Goal: Task Accomplishment & Management: Complete application form

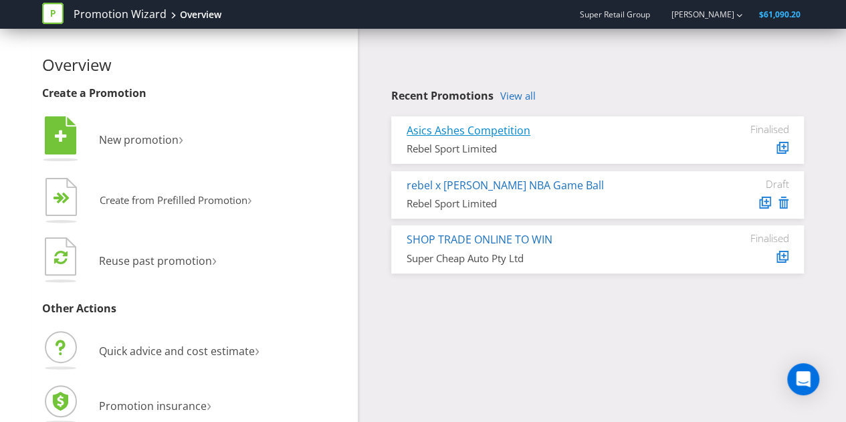
click at [480, 129] on link "Asics Ashes Competition" at bounding box center [469, 130] width 124 height 15
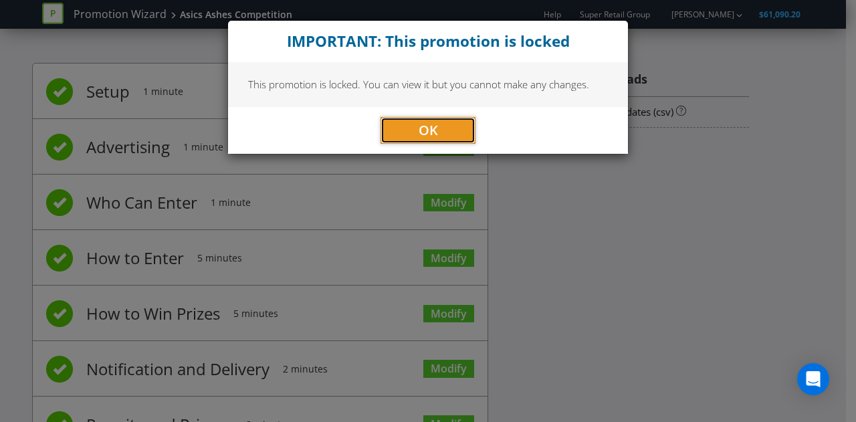
click at [449, 129] on button "OK" at bounding box center [428, 130] width 95 height 27
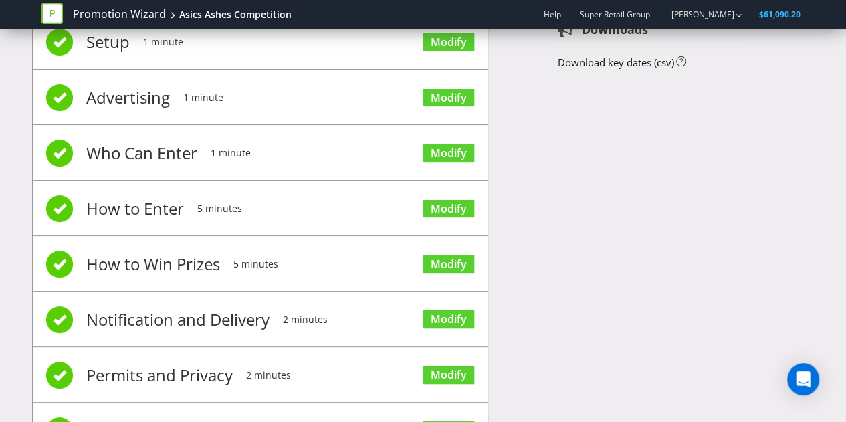
scroll to position [114, 0]
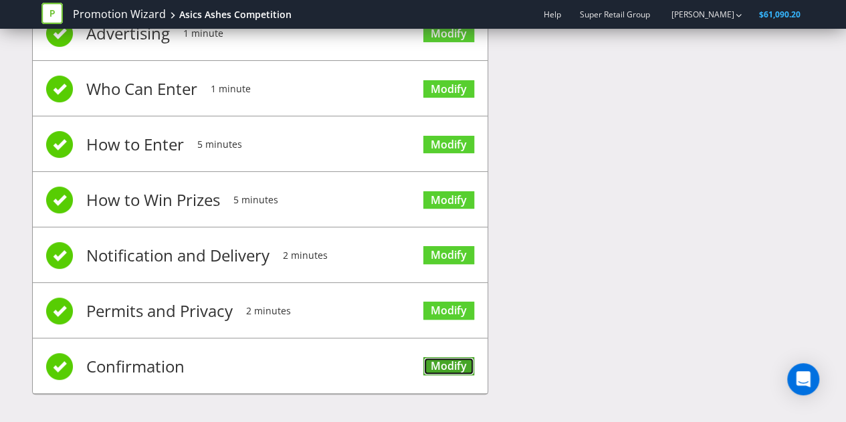
click at [444, 357] on link "Modify" at bounding box center [449, 366] width 51 height 18
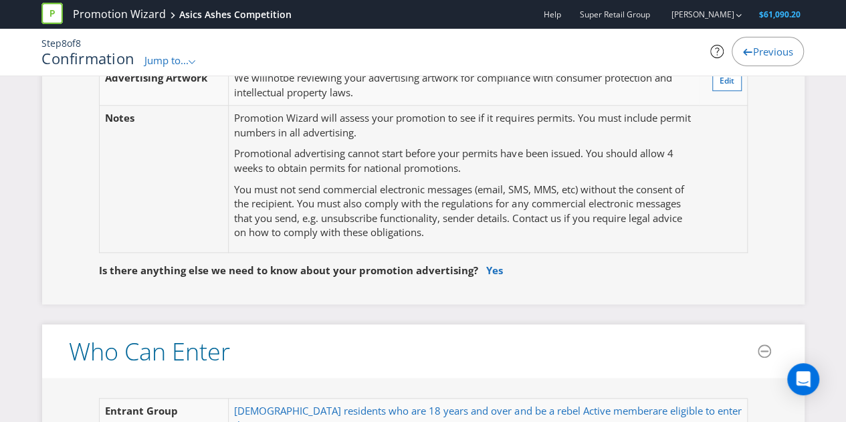
scroll to position [669, 0]
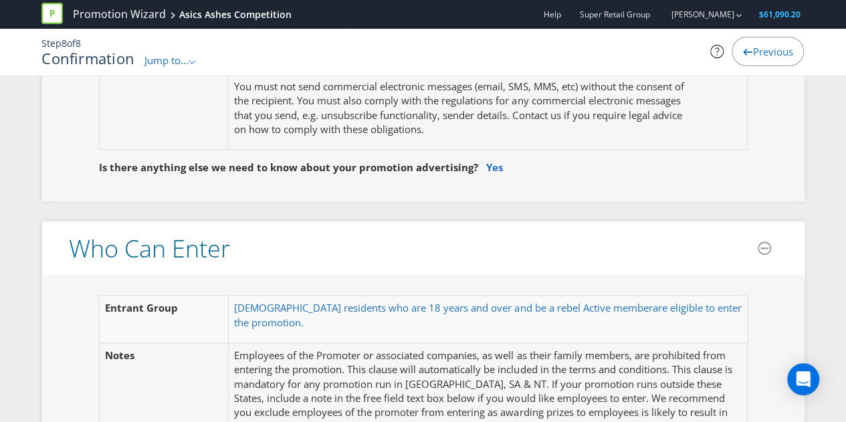
drag, startPoint x: 845, startPoint y: 86, endPoint x: 843, endPoint y: 155, distance: 68.3
click at [770, 155] on fieldset "Is there anything else we need to know about your promotion advertising? Yes" at bounding box center [423, 158] width 709 height 48
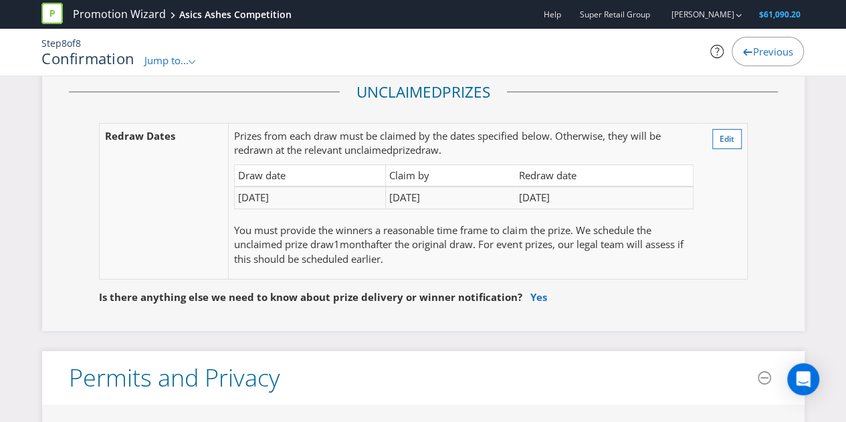
scroll to position [2275, 0]
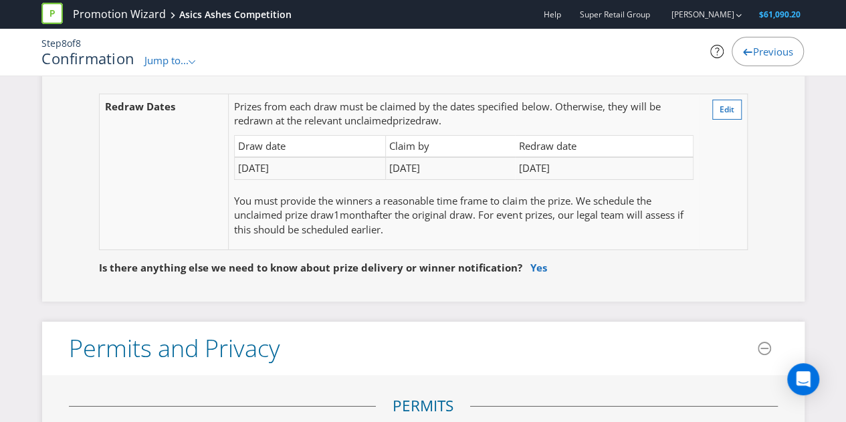
click at [706, 178] on td "Edit" at bounding box center [723, 172] width 49 height 156
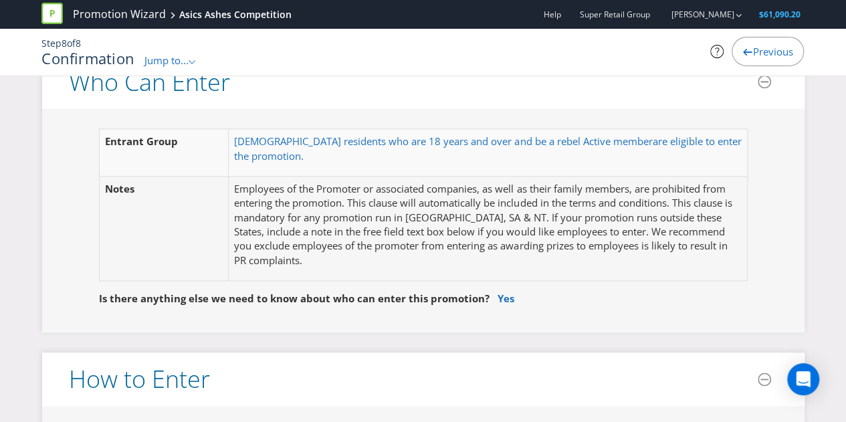
scroll to position [844, 0]
